Goal: Transaction & Acquisition: Purchase product/service

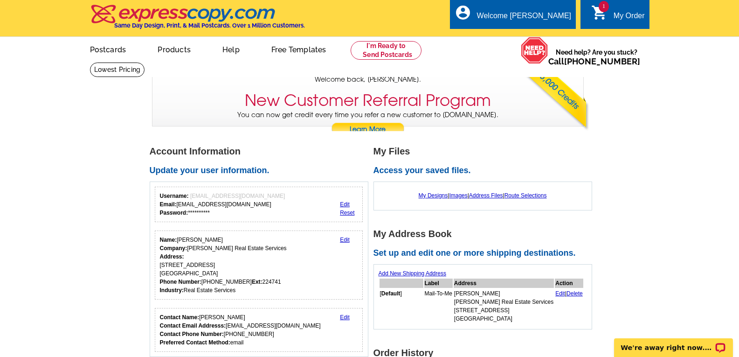
click at [629, 15] on div "My Order" at bounding box center [629, 18] width 31 height 13
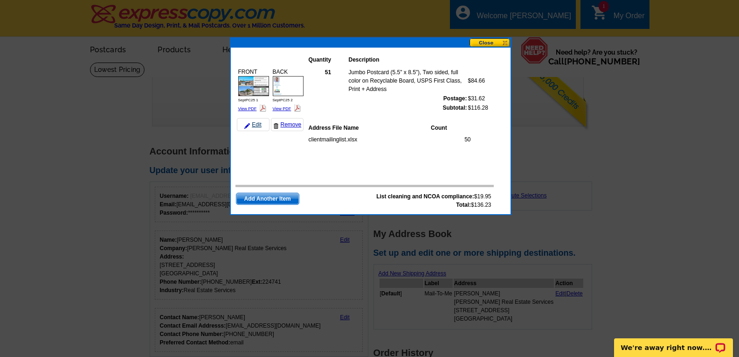
click at [257, 123] on link "Edit" at bounding box center [253, 124] width 33 height 13
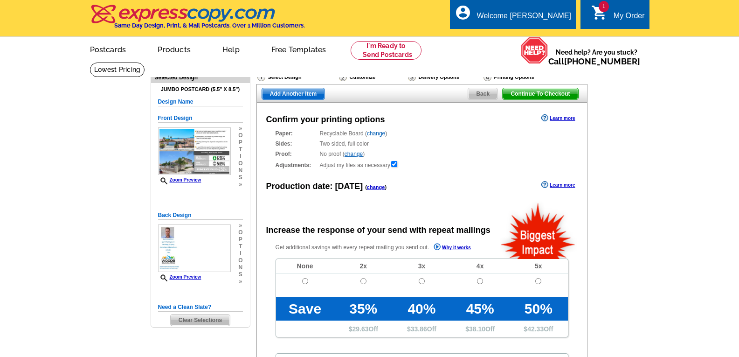
radio input "false"
click at [305, 281] on input "radio" at bounding box center [305, 281] width 6 height 6
radio input "true"
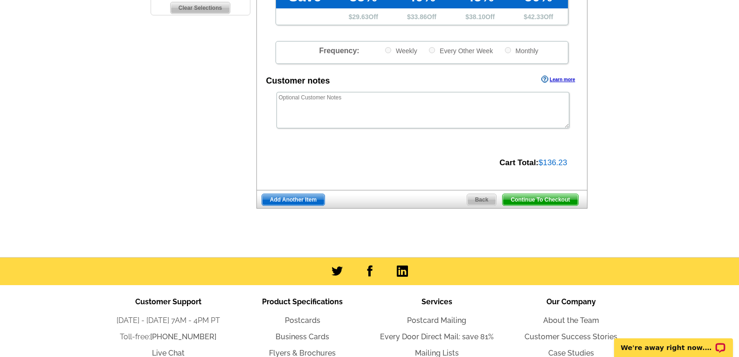
click at [560, 200] on span "Continue To Checkout" at bounding box center [540, 199] width 75 height 11
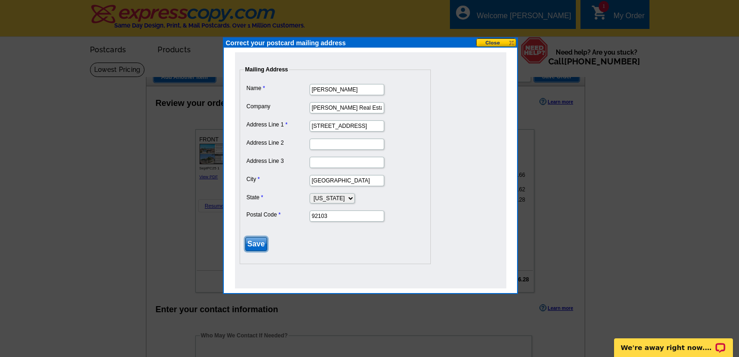
click at [257, 246] on input "Save" at bounding box center [256, 244] width 22 height 14
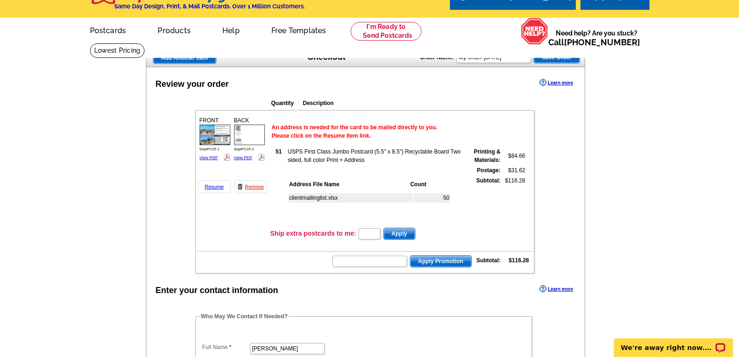
scroll to position [11, 0]
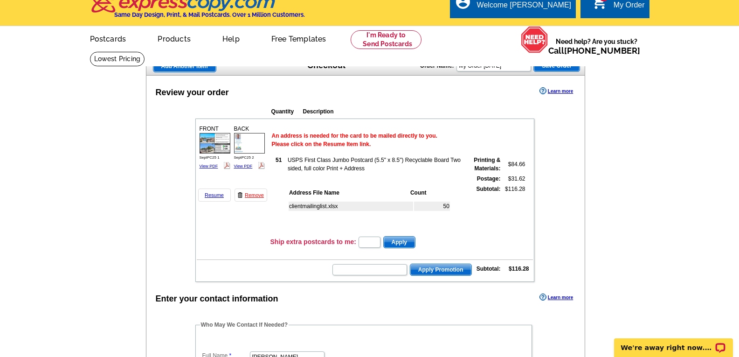
click at [453, 269] on span "Apply Promotion" at bounding box center [440, 269] width 61 height 11
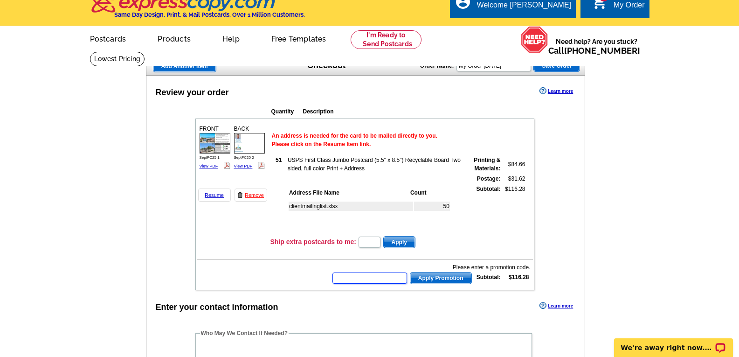
click at [353, 277] on input "text" at bounding box center [369, 277] width 75 height 11
type input "GROW0825"
click at [453, 279] on span "Apply Promotion" at bounding box center [440, 277] width 61 height 11
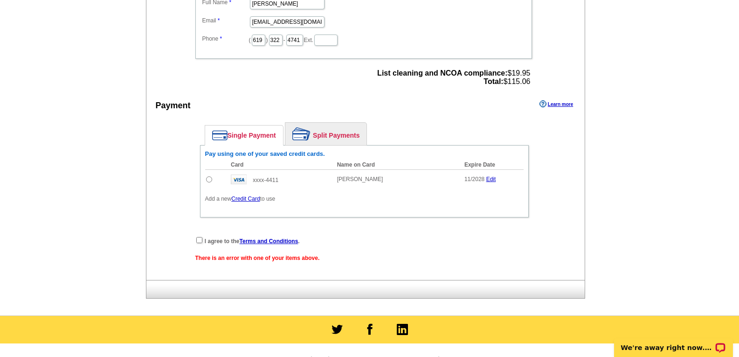
scroll to position [387, 0]
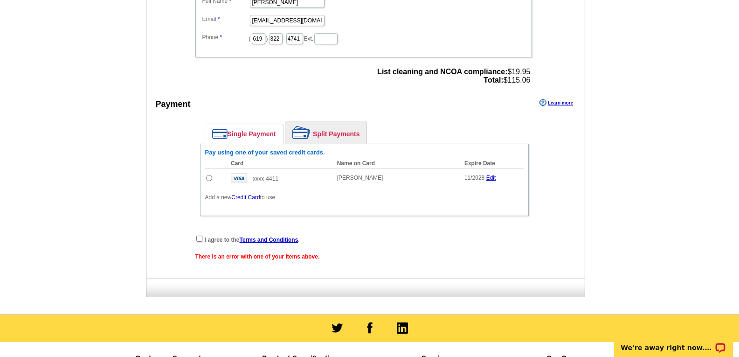
click at [210, 179] on input "radio" at bounding box center [209, 178] width 6 height 6
radio input "true"
click at [199, 239] on input "checkbox" at bounding box center [199, 238] width 6 height 6
checkbox input "true"
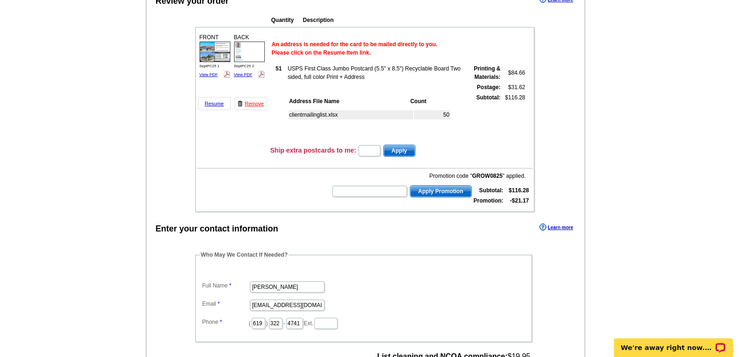
scroll to position [52, 0]
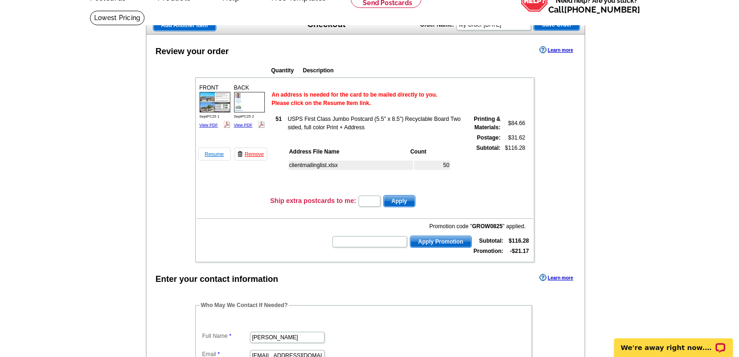
click at [211, 155] on link "Resume" at bounding box center [214, 153] width 33 height 13
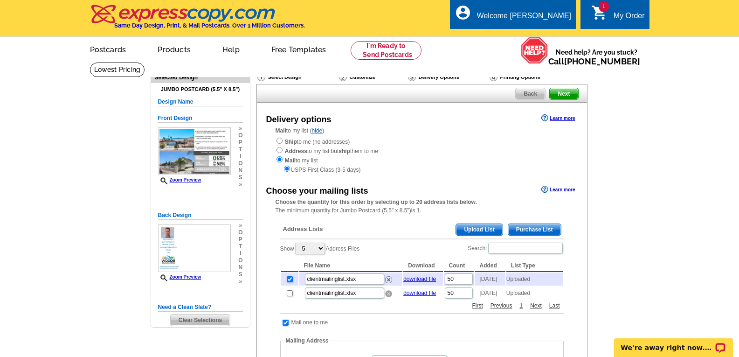
click at [390, 297] on img at bounding box center [388, 293] width 7 height 7
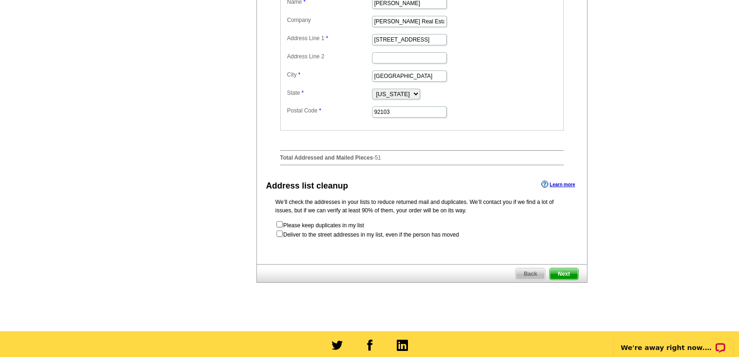
scroll to position [344, 0]
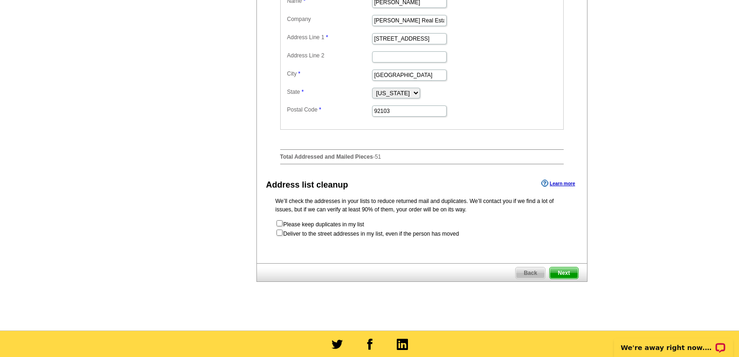
click at [560, 278] on span "Next" at bounding box center [564, 272] width 28 height 11
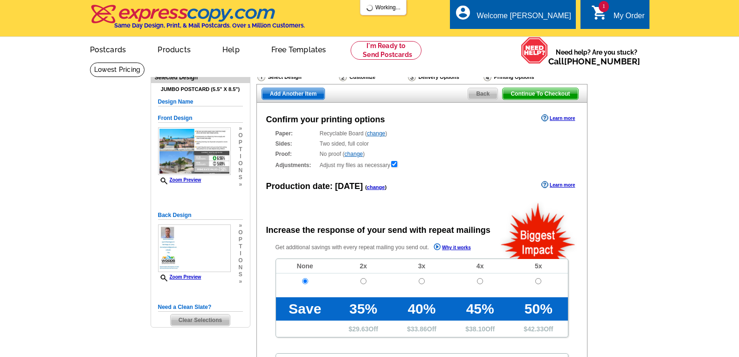
radio input "false"
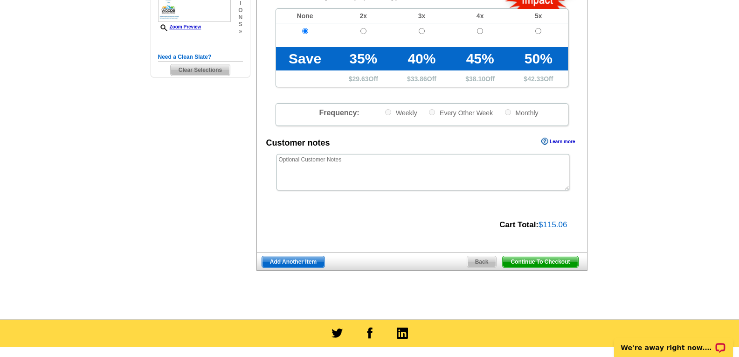
scroll to position [251, 0]
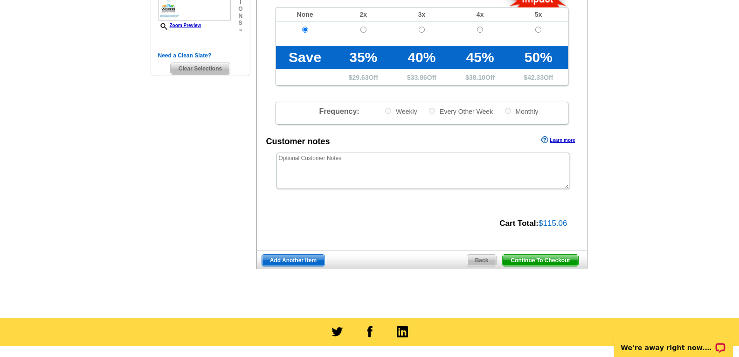
click at [559, 263] on span "Continue To Checkout" at bounding box center [540, 260] width 75 height 11
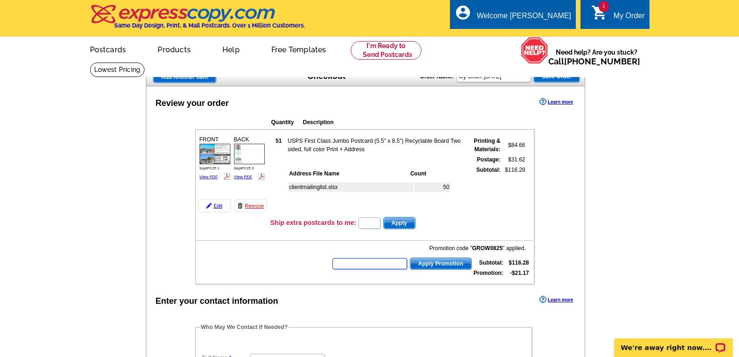
click at [351, 265] on input "text" at bounding box center [369, 263] width 75 height 11
type input "GROW0825"
click at [449, 265] on span "Apply Promotion" at bounding box center [440, 263] width 61 height 11
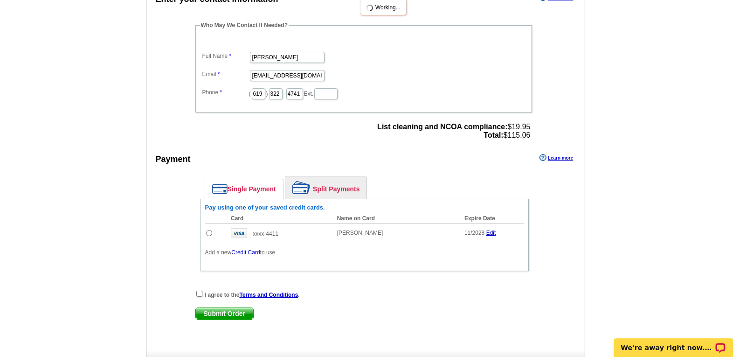
scroll to position [305, 0]
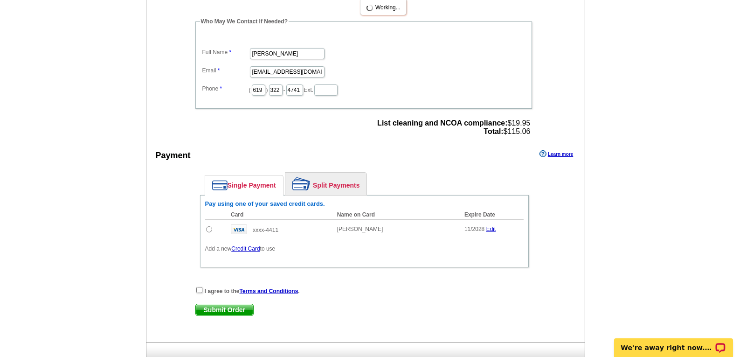
click at [211, 232] on input "radio" at bounding box center [209, 229] width 6 height 6
radio input "true"
click at [200, 291] on input "checkbox" at bounding box center [199, 290] width 6 height 6
checkbox input "true"
click at [242, 313] on span "Submit Order" at bounding box center [224, 309] width 57 height 11
